Goal: Information Seeking & Learning: Find contact information

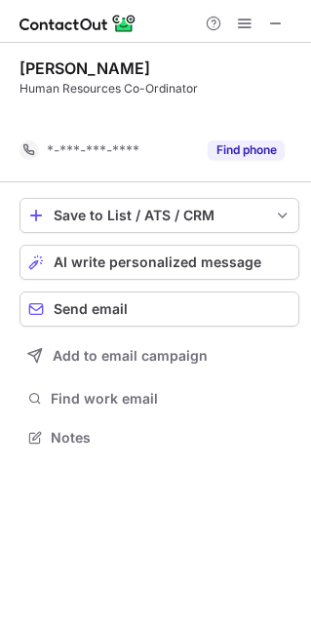
scroll to position [10, 10]
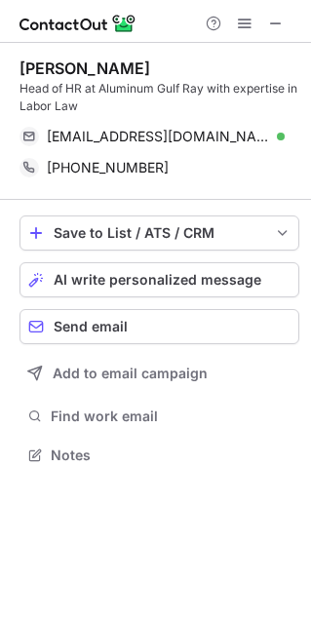
scroll to position [441, 311]
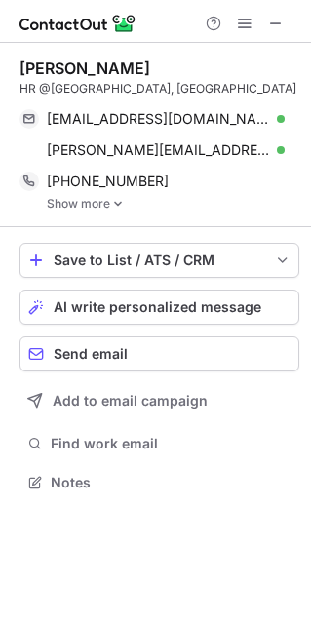
scroll to position [467, 311]
click at [281, 24] on span at bounding box center [276, 24] width 16 height 16
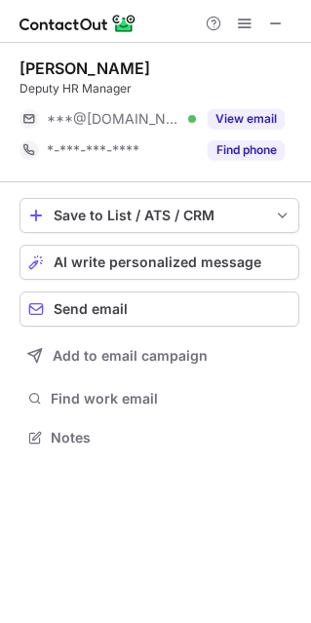
scroll to position [423, 311]
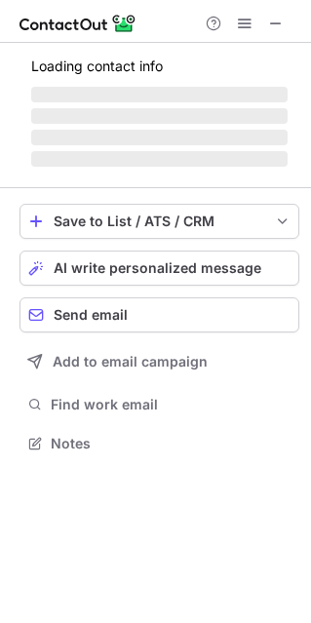
scroll to position [423, 311]
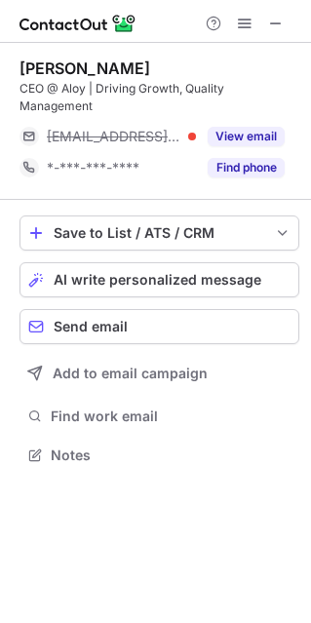
scroll to position [441, 311]
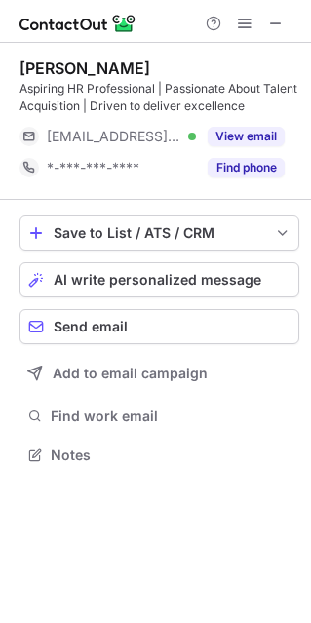
scroll to position [441, 311]
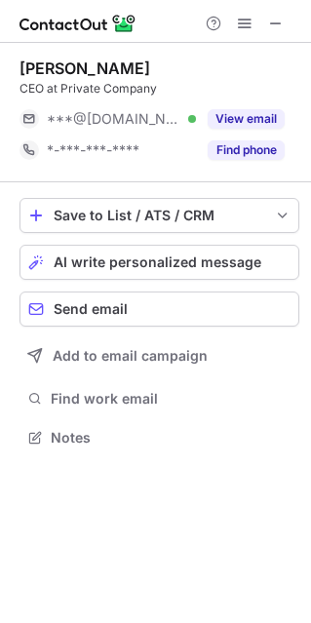
scroll to position [423, 311]
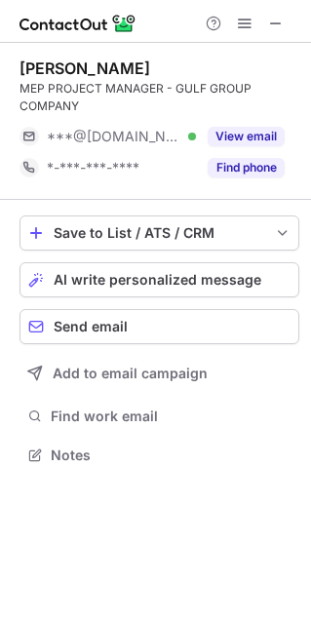
scroll to position [441, 311]
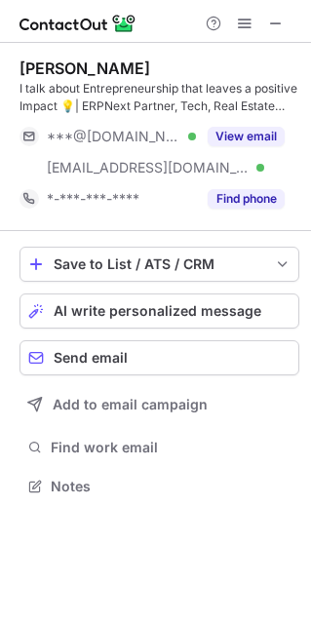
scroll to position [472, 311]
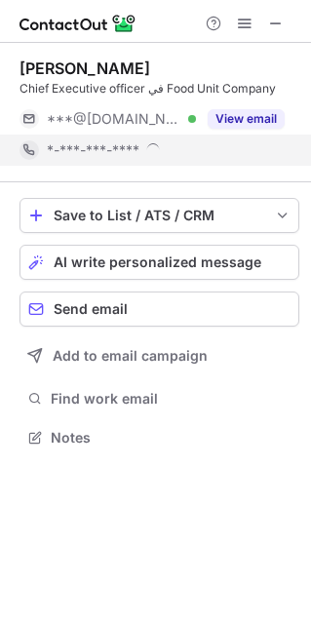
scroll to position [423, 311]
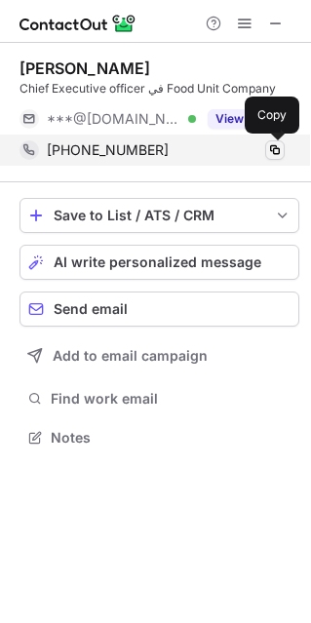
click at [273, 153] on span at bounding box center [275, 150] width 16 height 16
click at [273, 151] on span at bounding box center [275, 150] width 16 height 16
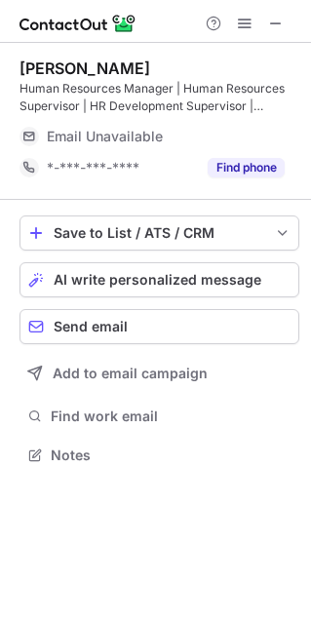
scroll to position [441, 311]
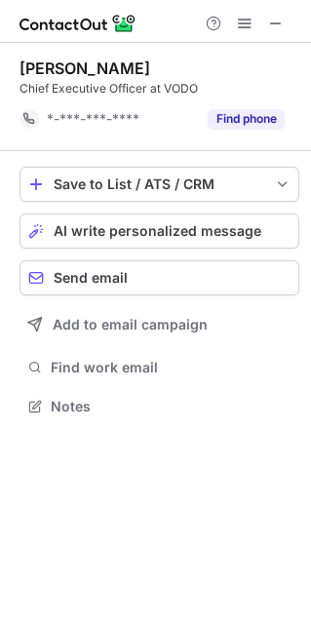
scroll to position [10, 10]
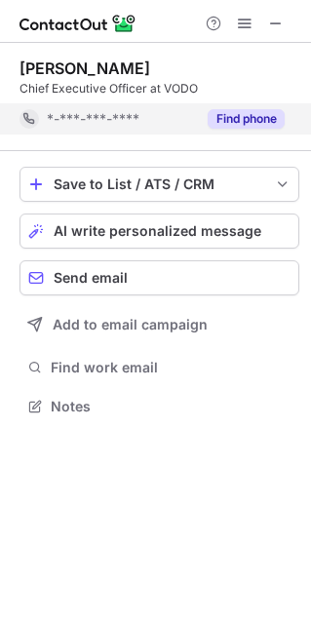
click at [252, 123] on button "Find phone" at bounding box center [246, 119] width 77 height 20
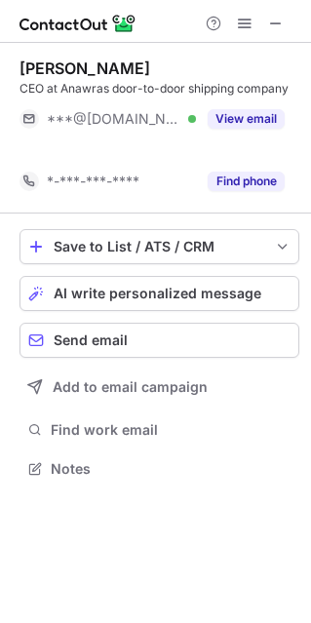
scroll to position [423, 311]
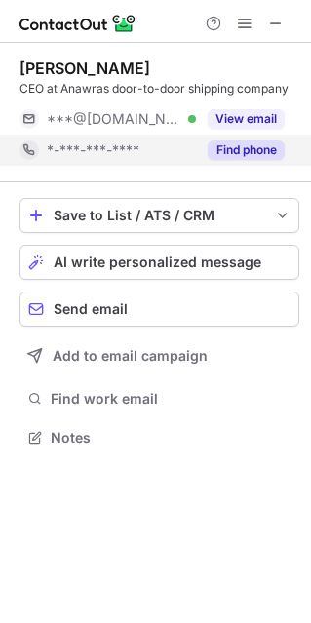
click at [261, 145] on button "Find phone" at bounding box center [246, 150] width 77 height 20
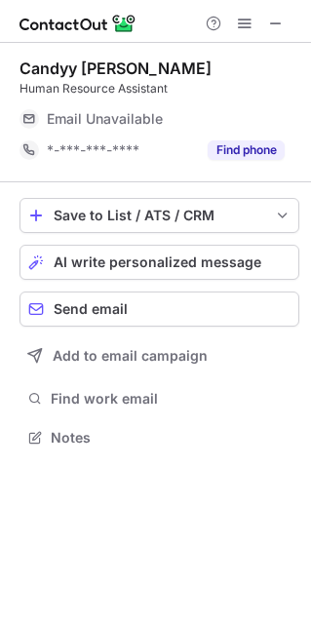
scroll to position [423, 311]
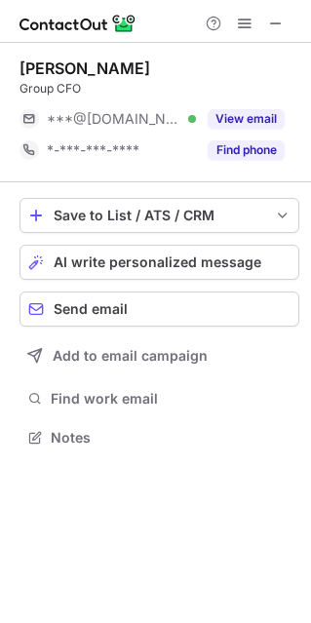
scroll to position [423, 311]
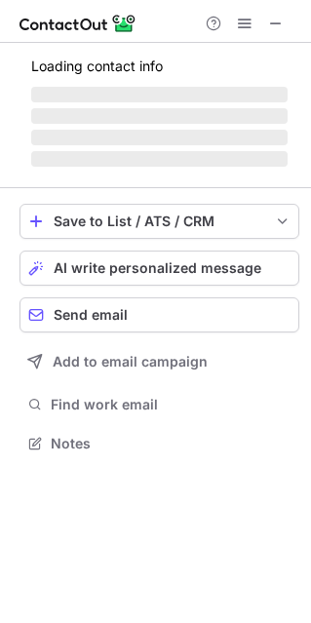
scroll to position [438, 311]
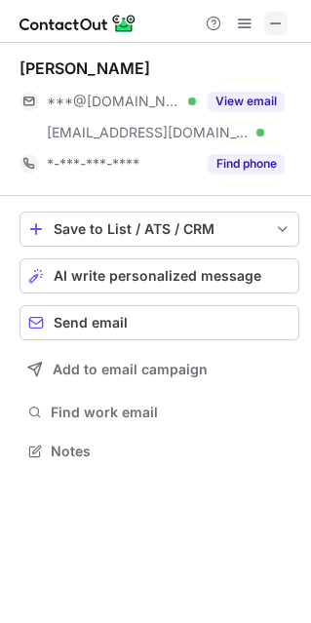
click at [285, 26] on button at bounding box center [275, 23] width 23 height 23
click at [286, 32] on button at bounding box center [275, 23] width 23 height 23
click at [259, 166] on button "Find phone" at bounding box center [246, 164] width 77 height 20
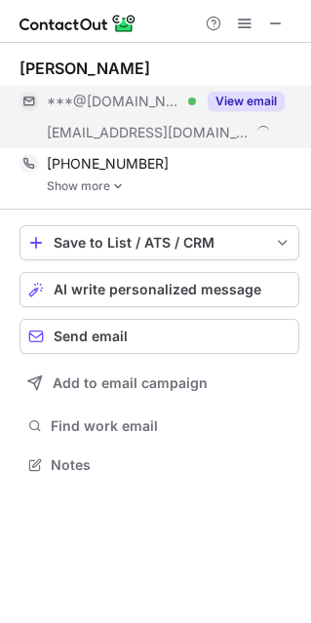
click at [253, 104] on button "View email" at bounding box center [246, 102] width 77 height 20
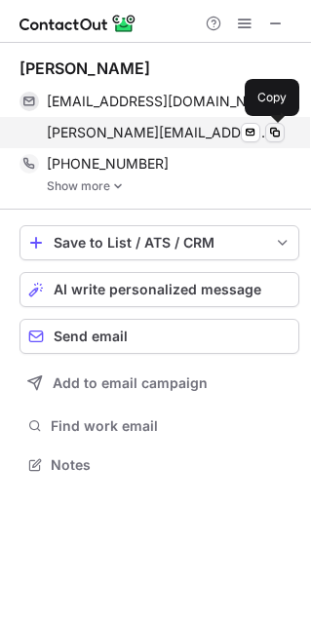
click at [269, 136] on span at bounding box center [275, 133] width 16 height 16
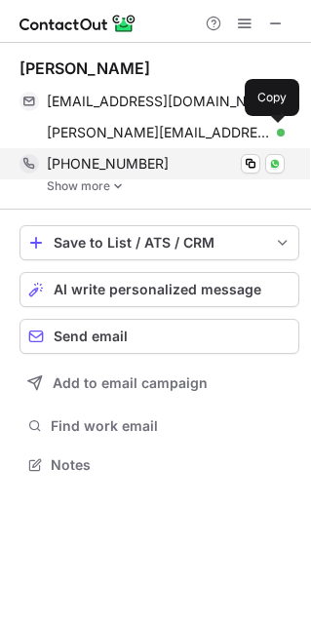
click at [256, 174] on div "[PHONE_NUMBER] Copy WhatsApp" at bounding box center [152, 163] width 265 height 31
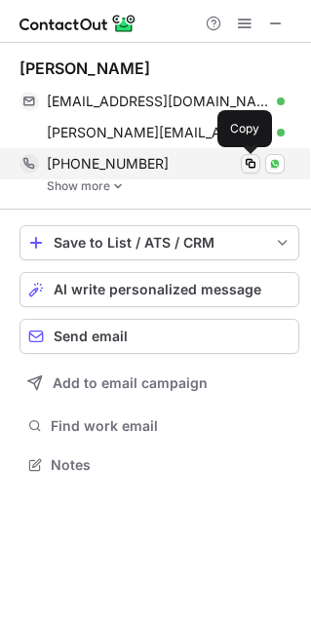
click at [254, 164] on span at bounding box center [251, 164] width 16 height 16
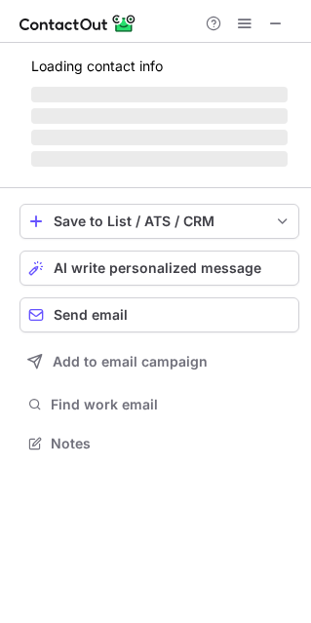
scroll to position [438, 311]
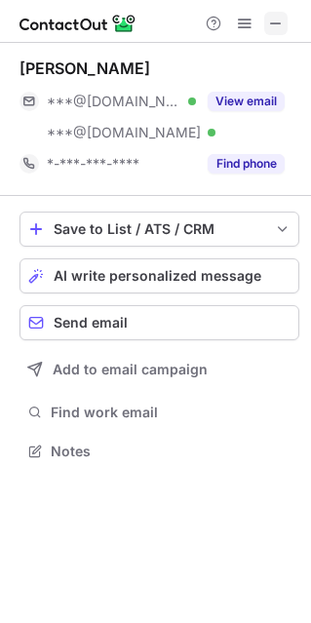
click at [275, 26] on span at bounding box center [276, 24] width 16 height 16
